Goal: Task Accomplishment & Management: Manage account settings

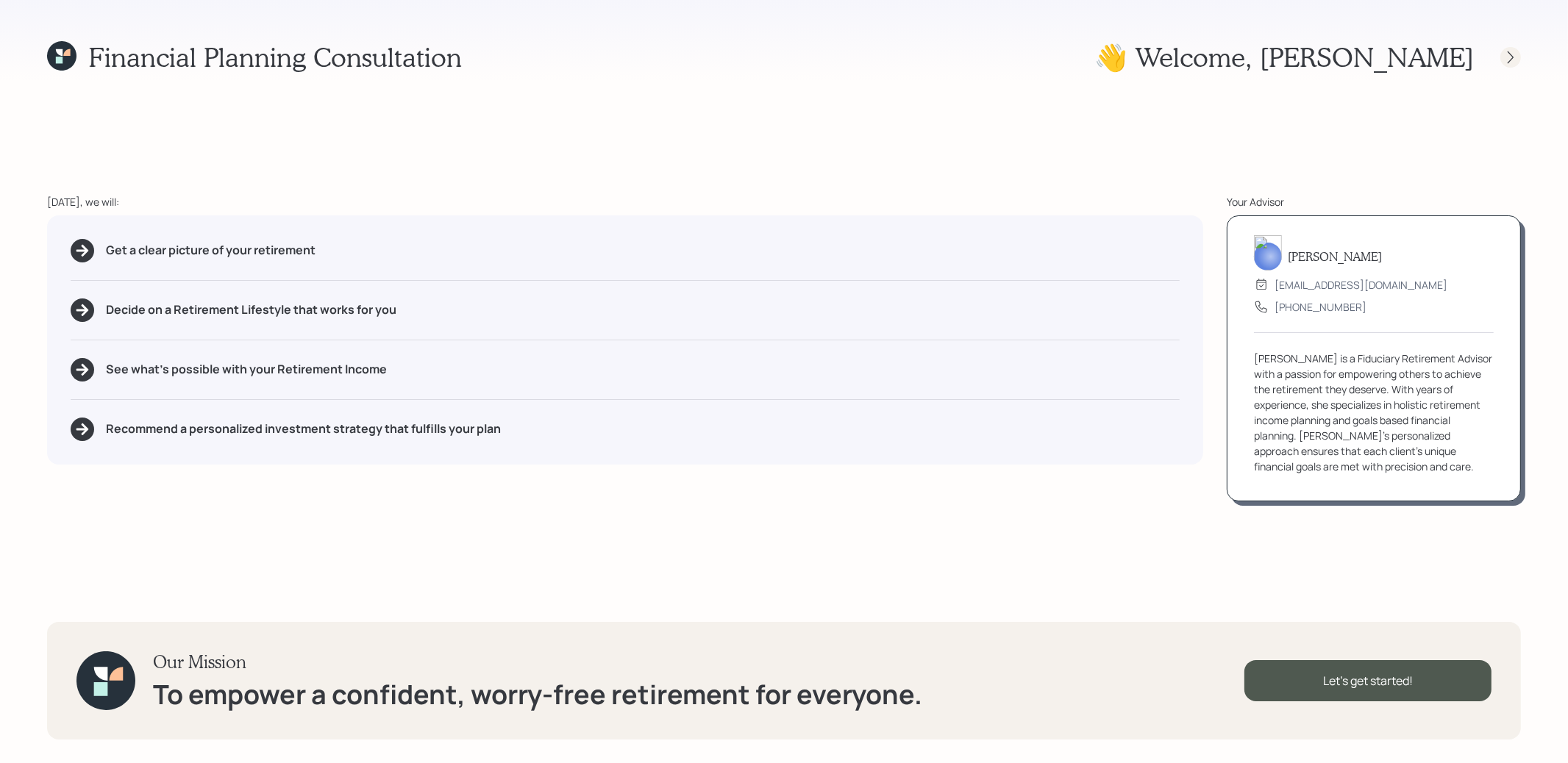
click at [1508, 60] on icon at bounding box center [1510, 57] width 15 height 15
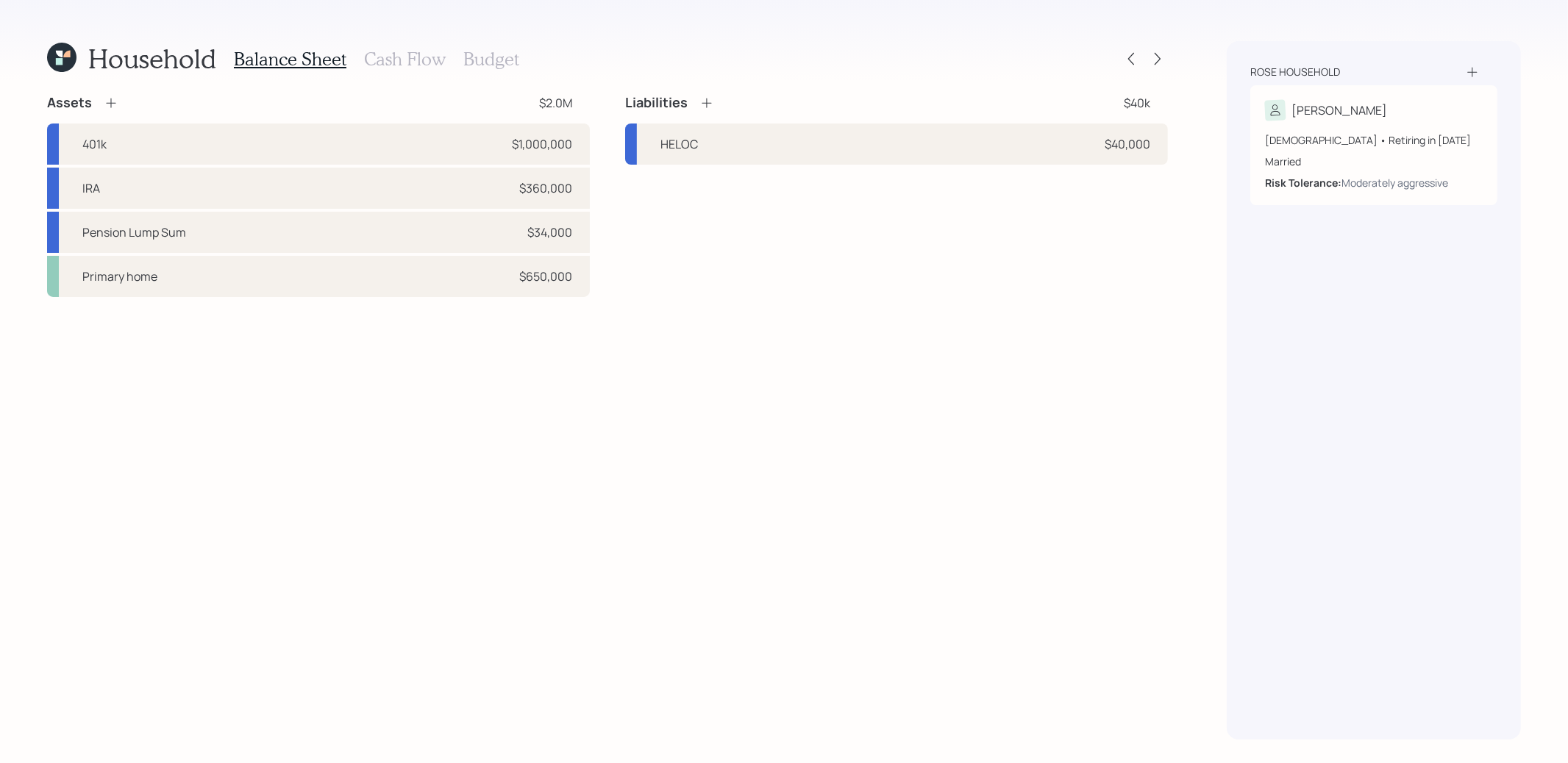
click at [420, 56] on h3 "Cash Flow" at bounding box center [405, 59] width 82 height 21
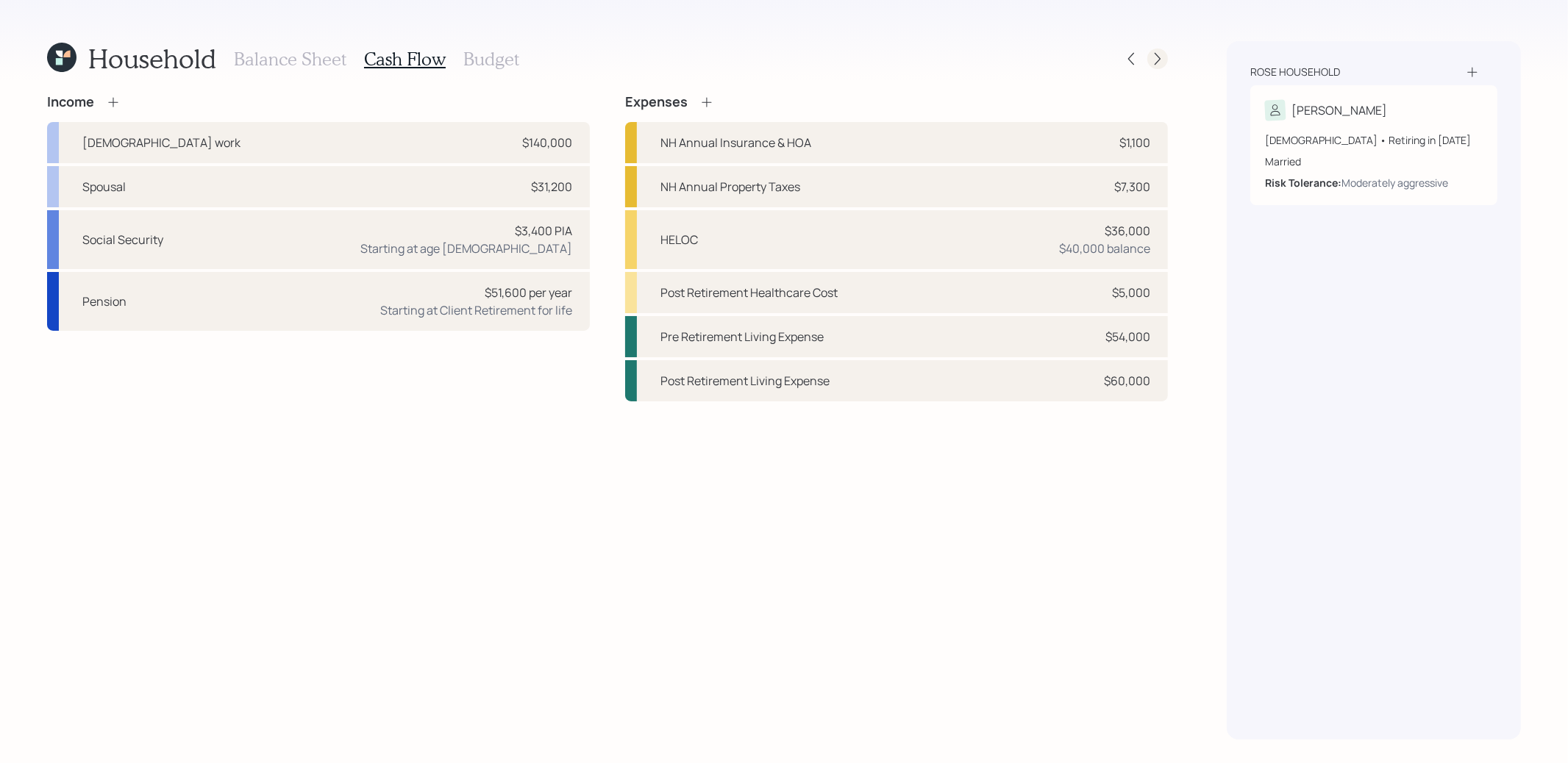
click at [1153, 60] on icon at bounding box center [1157, 58] width 15 height 15
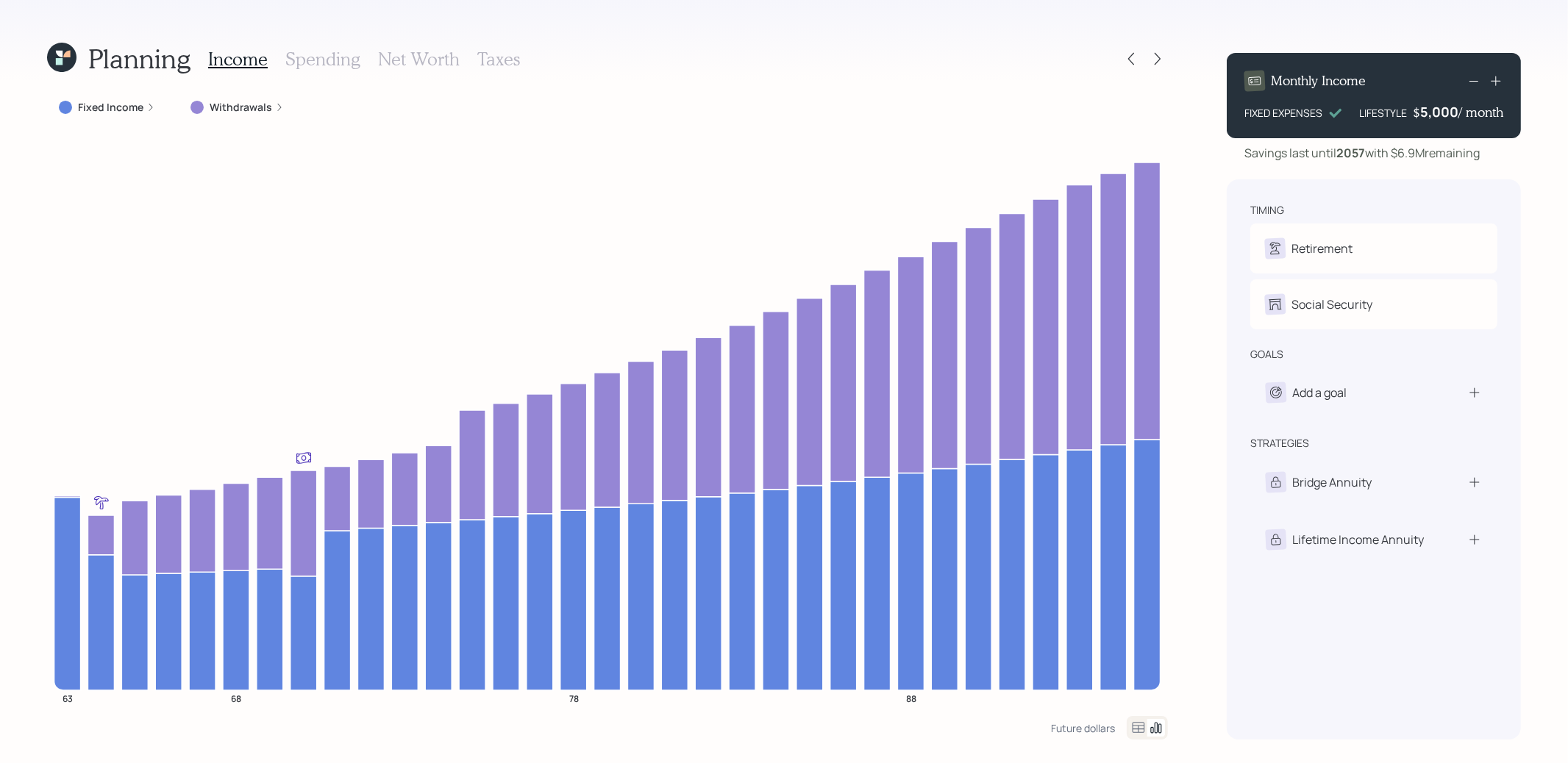
click at [494, 57] on h3 "Taxes" at bounding box center [498, 59] width 42 height 21
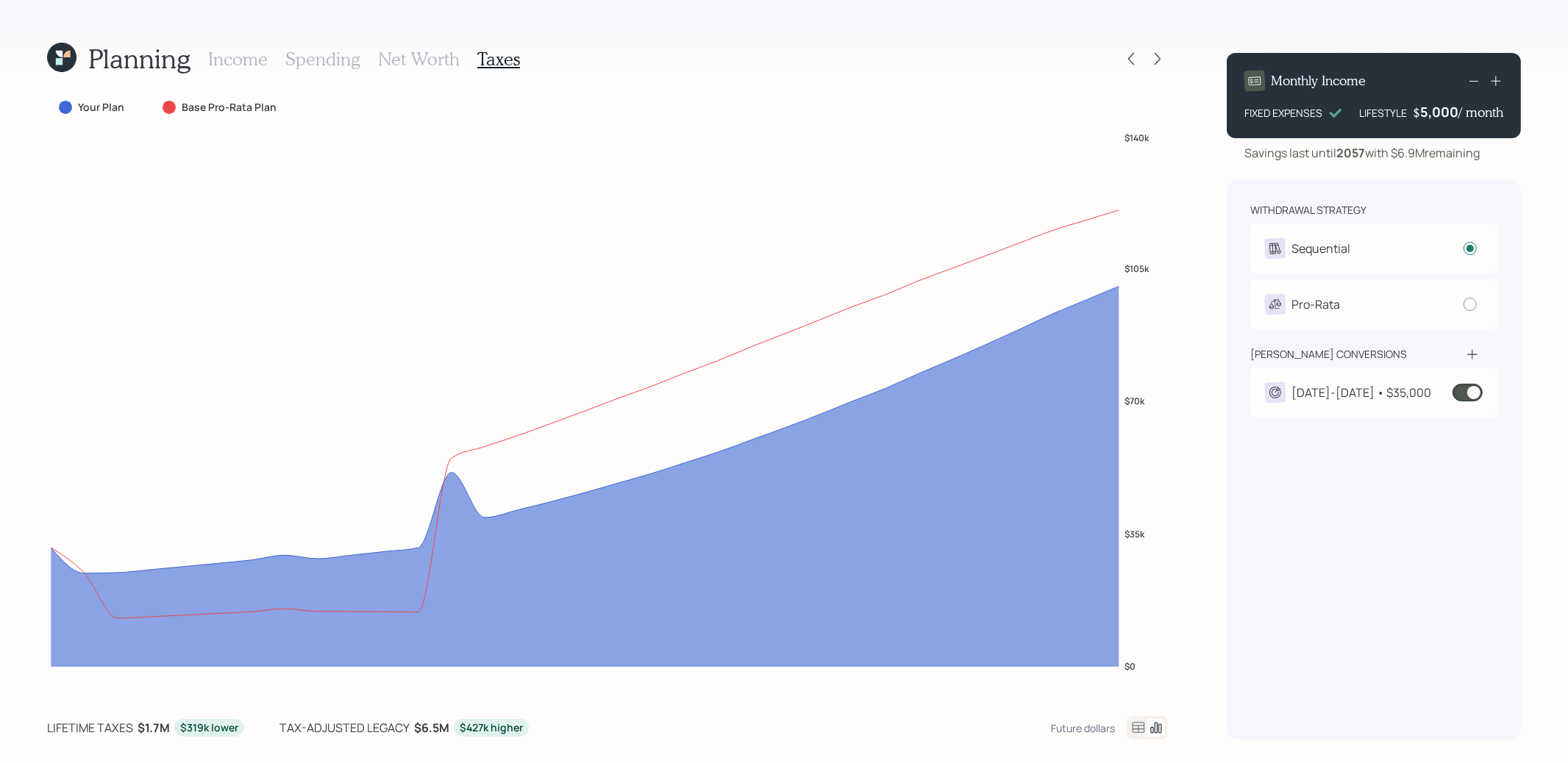
click at [231, 59] on h3 "Income" at bounding box center [238, 59] width 60 height 21
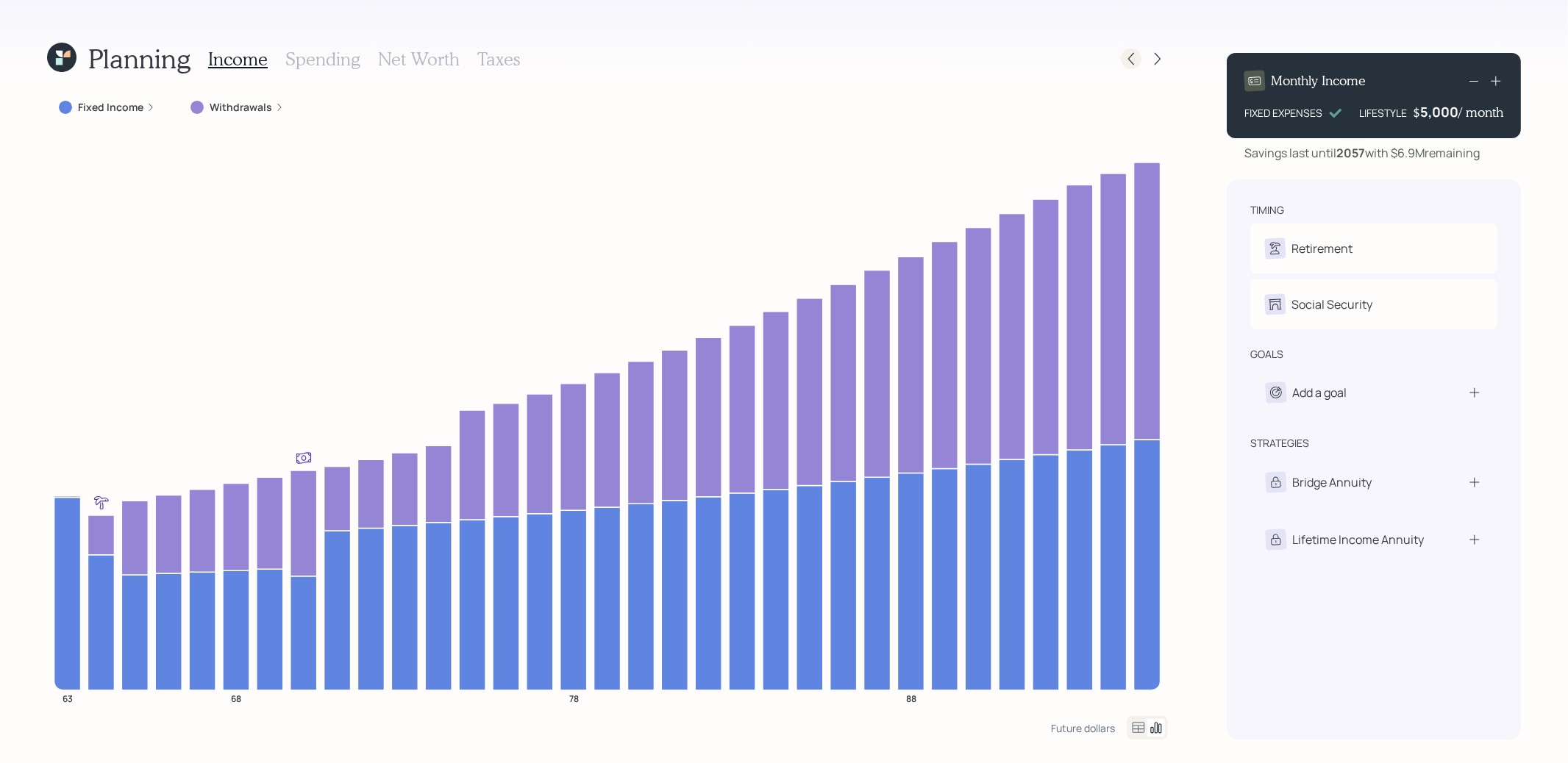
click at [1135, 56] on icon at bounding box center [1131, 58] width 15 height 15
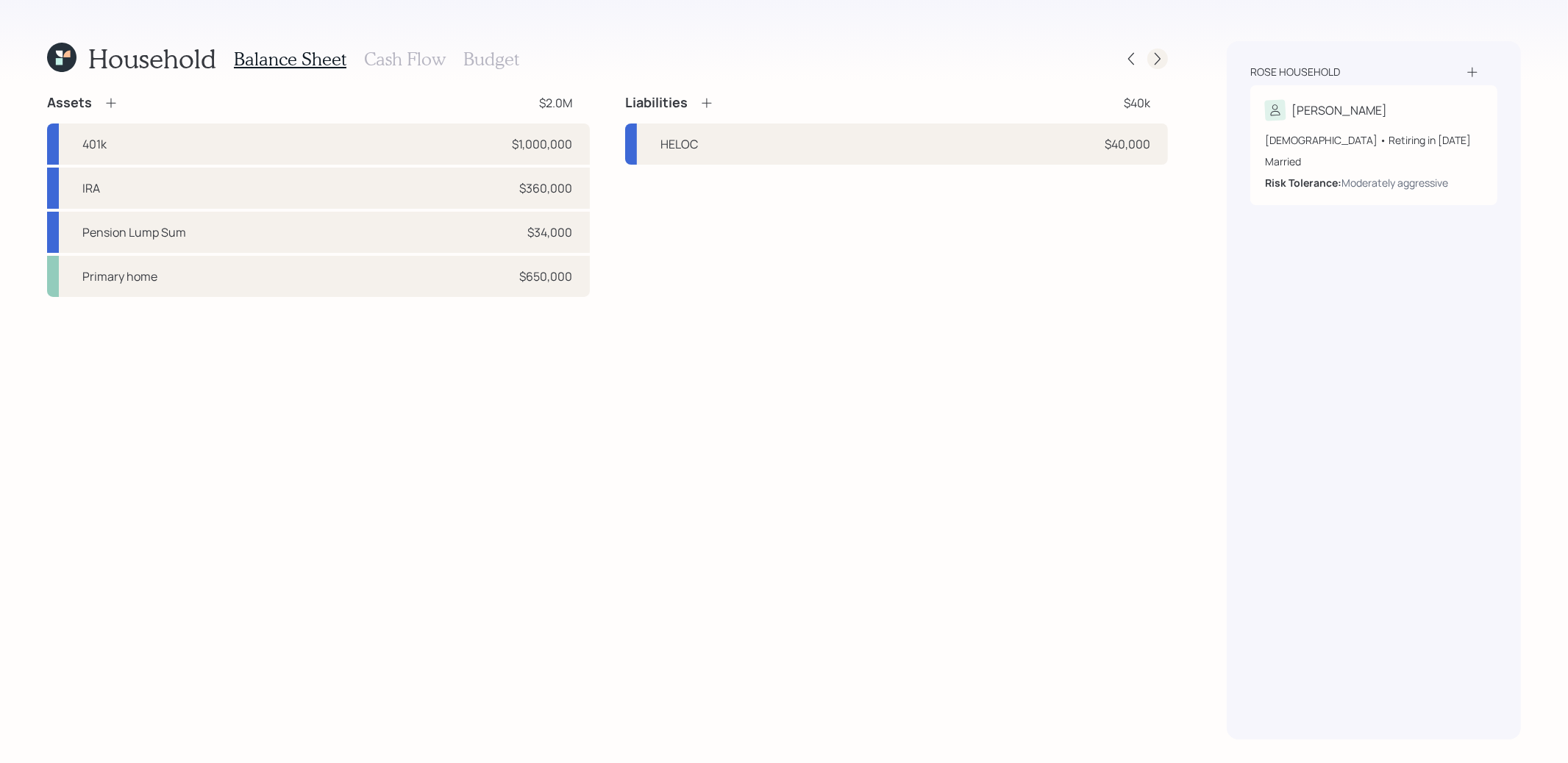
click at [1161, 60] on icon at bounding box center [1157, 58] width 15 height 15
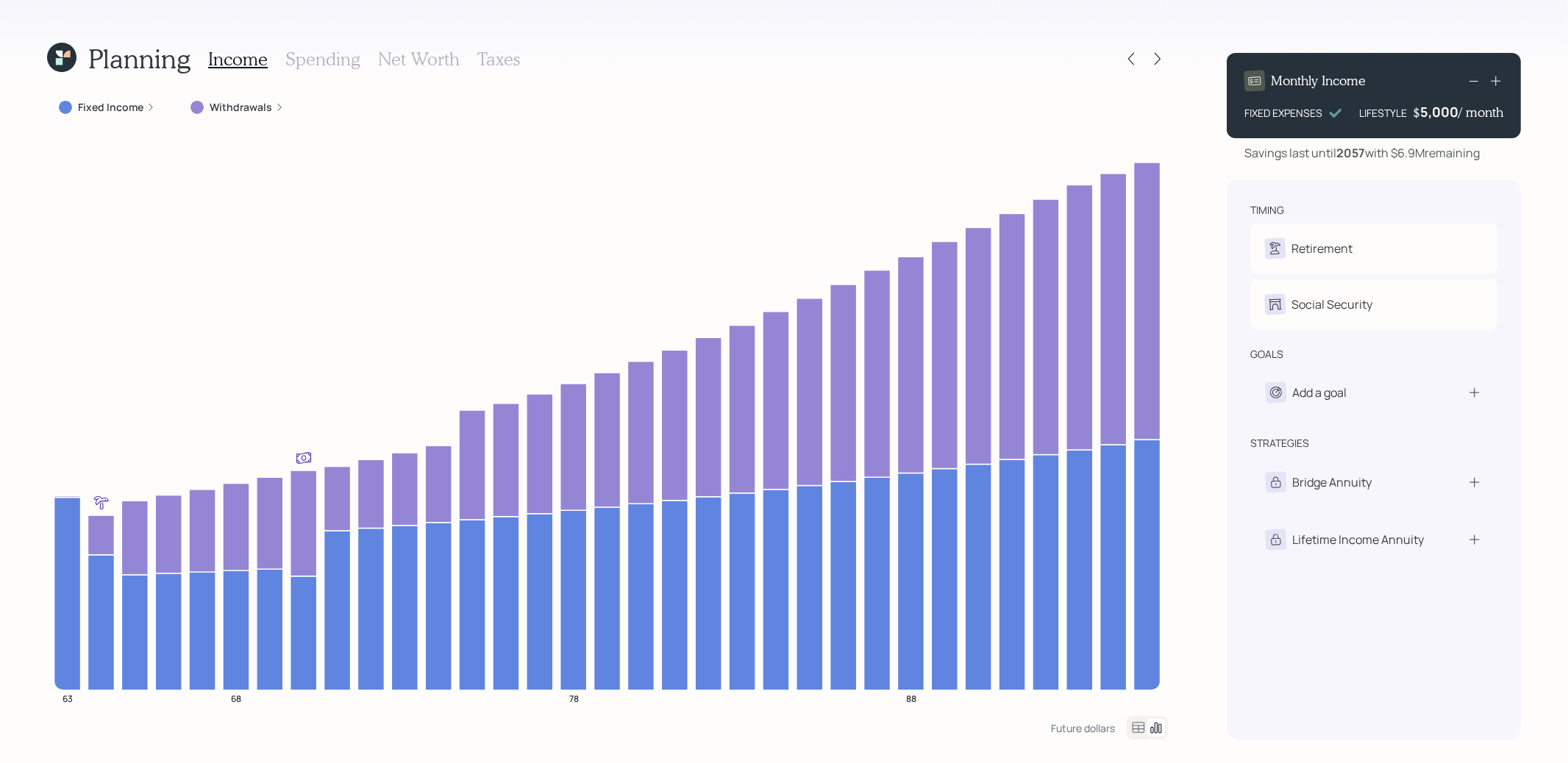
click at [494, 61] on h3 "Taxes" at bounding box center [498, 59] width 42 height 21
